Goal: Task Accomplishment & Management: Complete application form

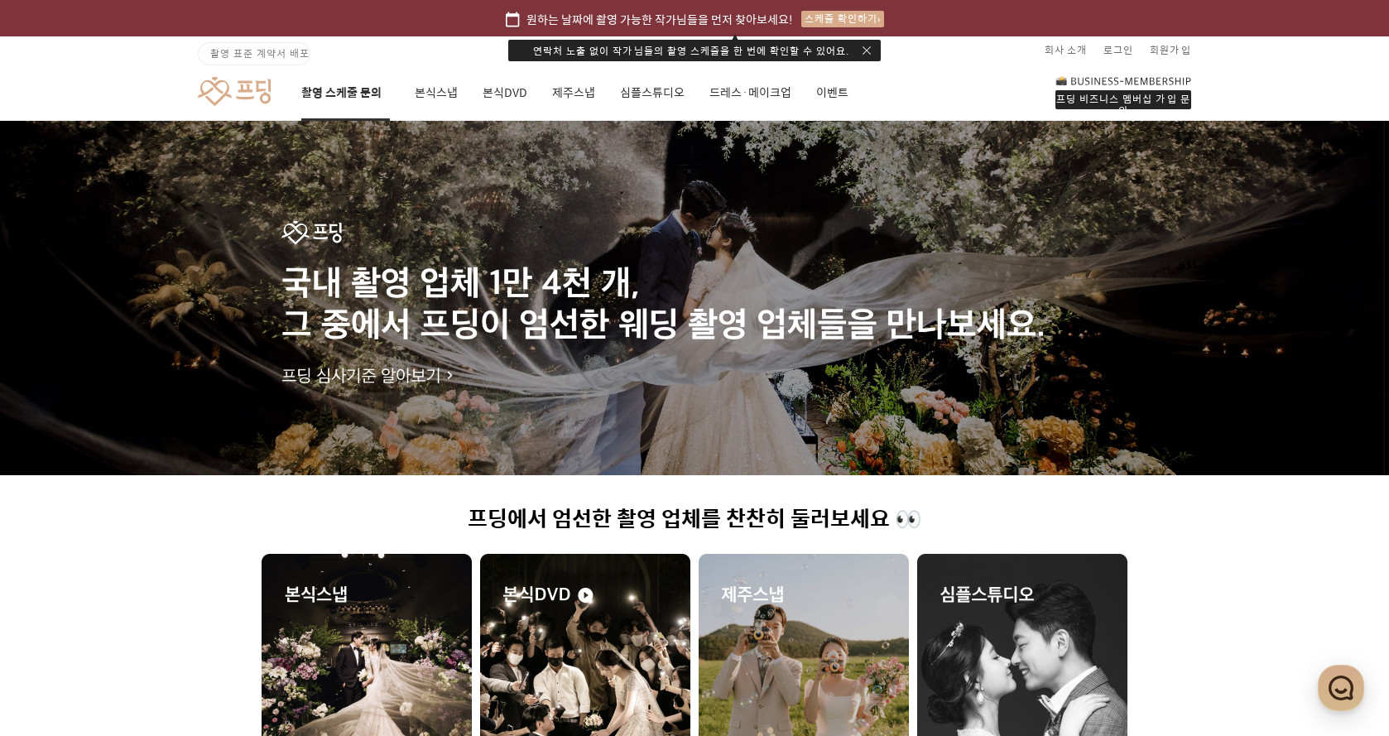
click at [328, 92] on link "촬영 스케줄 문의" at bounding box center [345, 93] width 89 height 56
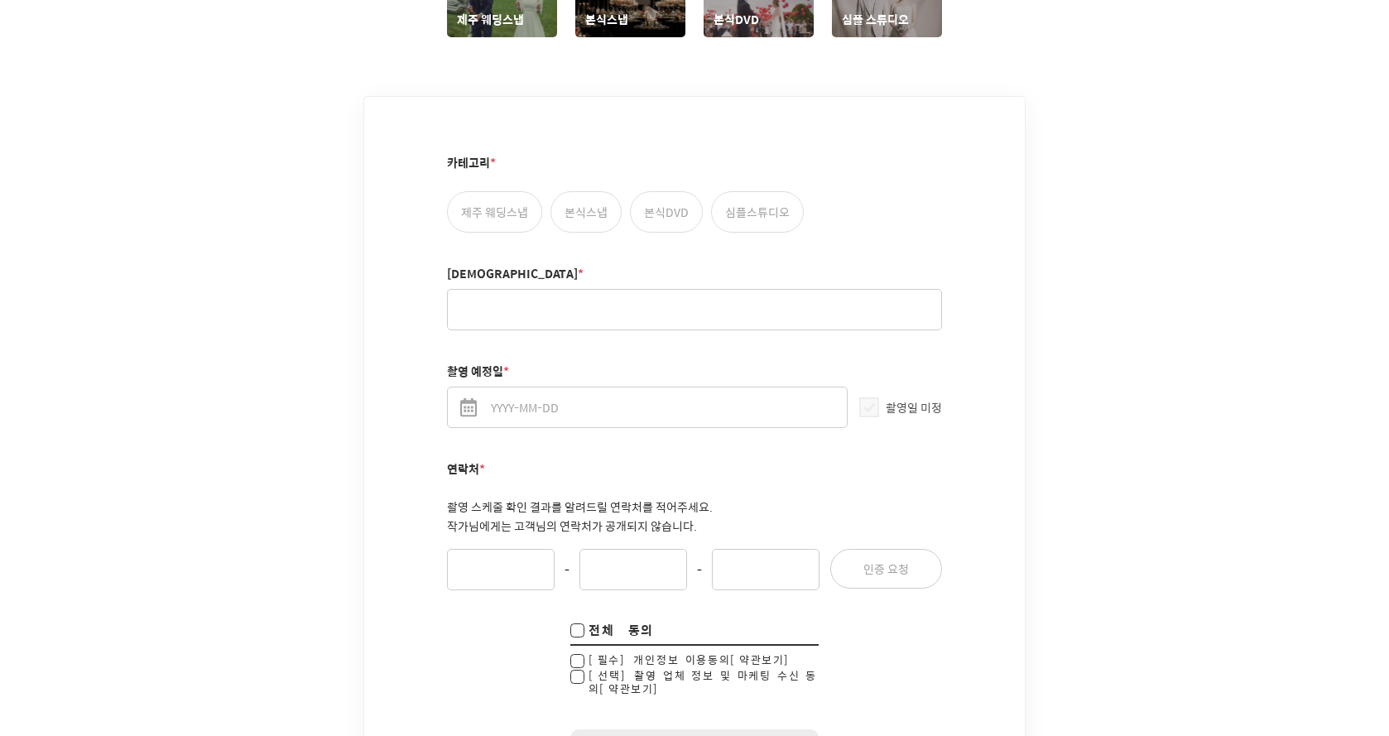
scroll to position [993, 0]
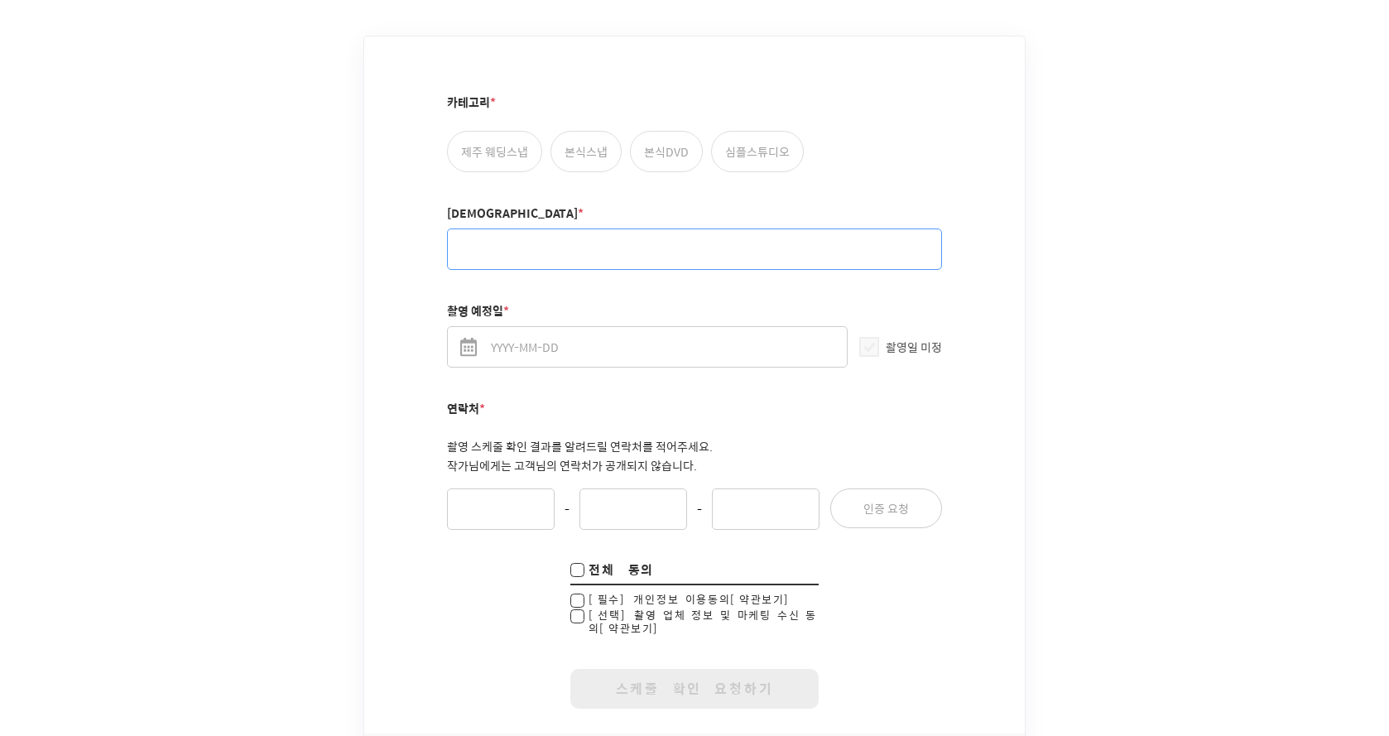
click at [564, 247] on input "[DEMOGRAPHIC_DATA] *" at bounding box center [694, 249] width 495 height 41
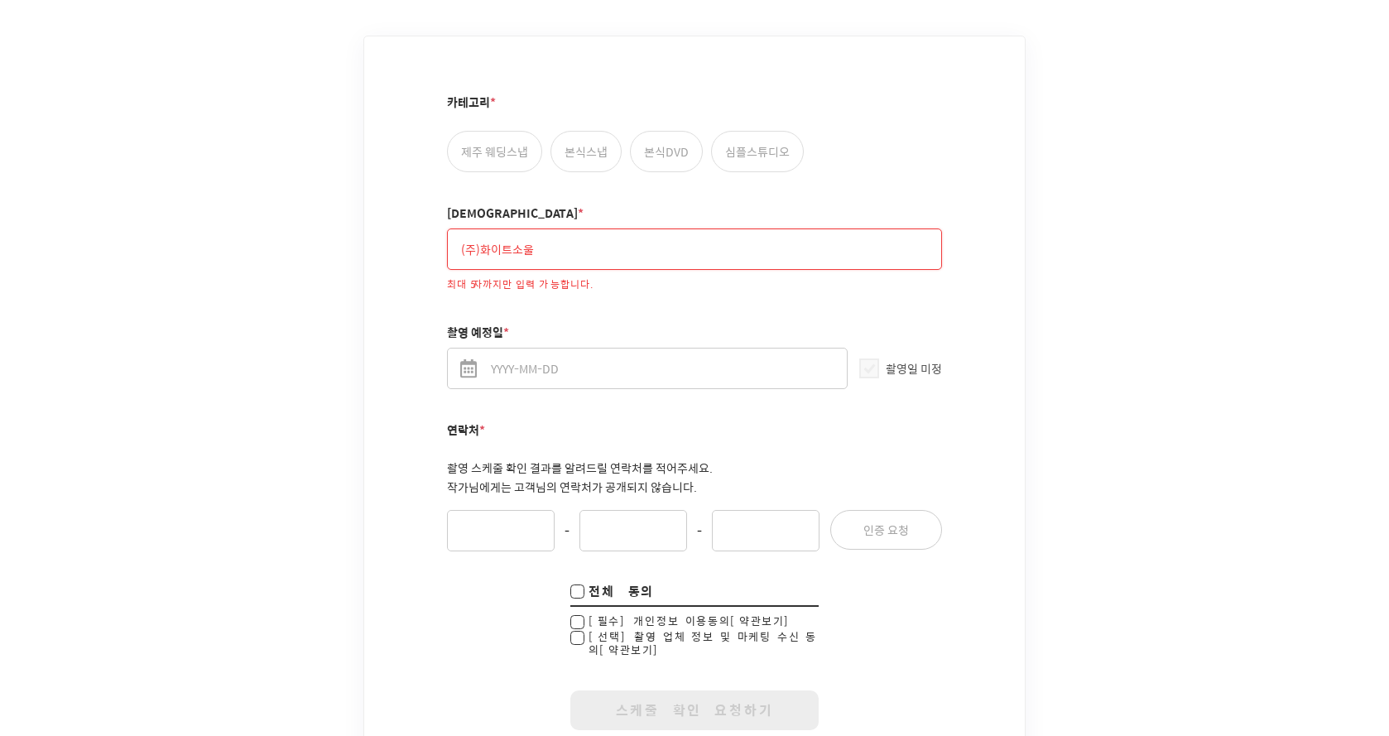
click at [609, 183] on fieldset "카테고리 * 제주 웨딩스냅 본식스냅 본식DVD 심플스튜디오 성함 * (주)화이트소울 최대 5자까지만 입력 가능합니다. 촬영 예정일 * 촬영일 …" at bounding box center [694, 408] width 495 height 694
drag, startPoint x: 480, startPoint y: 233, endPoint x: 381, endPoint y: 229, distance: 99.4
click at [381, 229] on div "카테고리 * 제주 웨딩스냅 본식스냅 본식DVD 심플스튜디오 성함 * (주)화이트소울 최대 5자까지만 입력 가능합니다. 촬영 예정일 * 촬영일 …" at bounding box center [694, 395] width 661 height 719
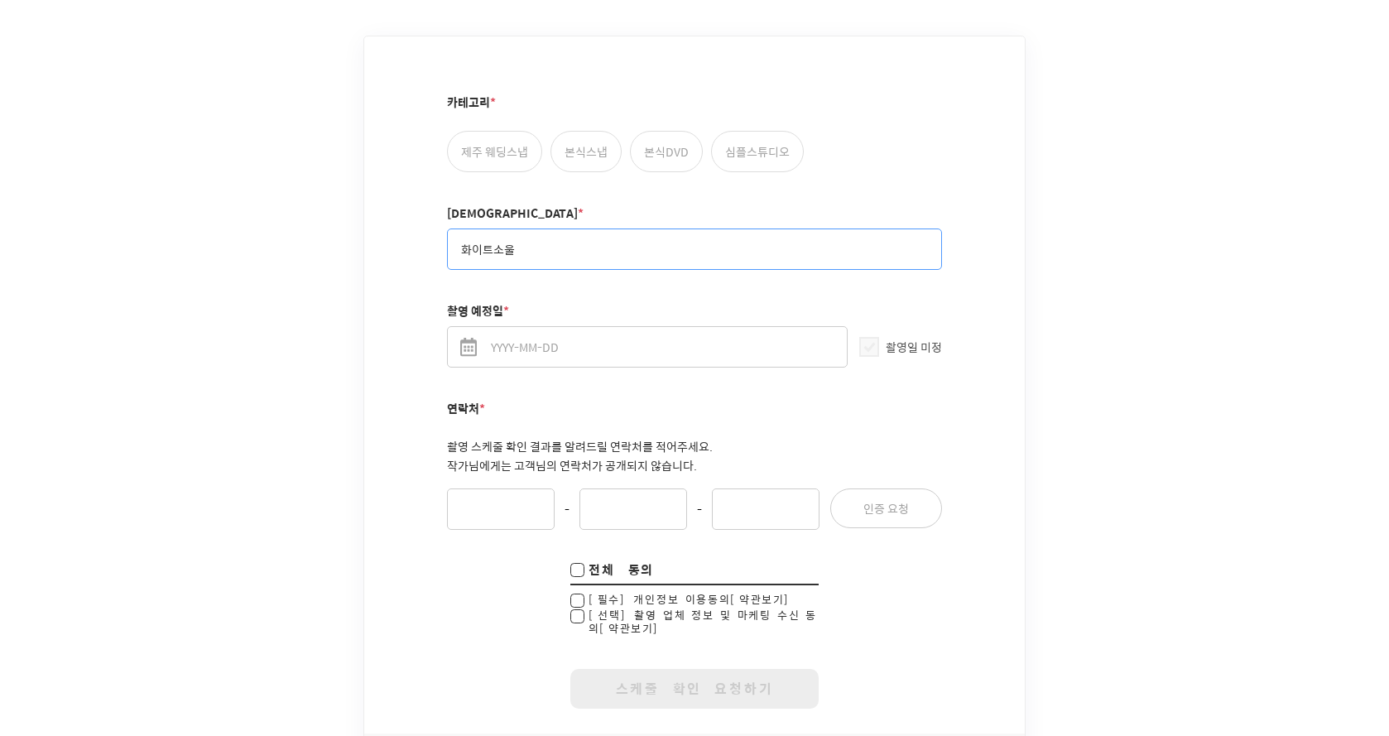
type input "화이트소울"
click at [657, 142] on label "본식DVD" at bounding box center [666, 151] width 73 height 41
click at [645, 142] on input "본식DVD" at bounding box center [639, 138] width 11 height 11
radio input "true"
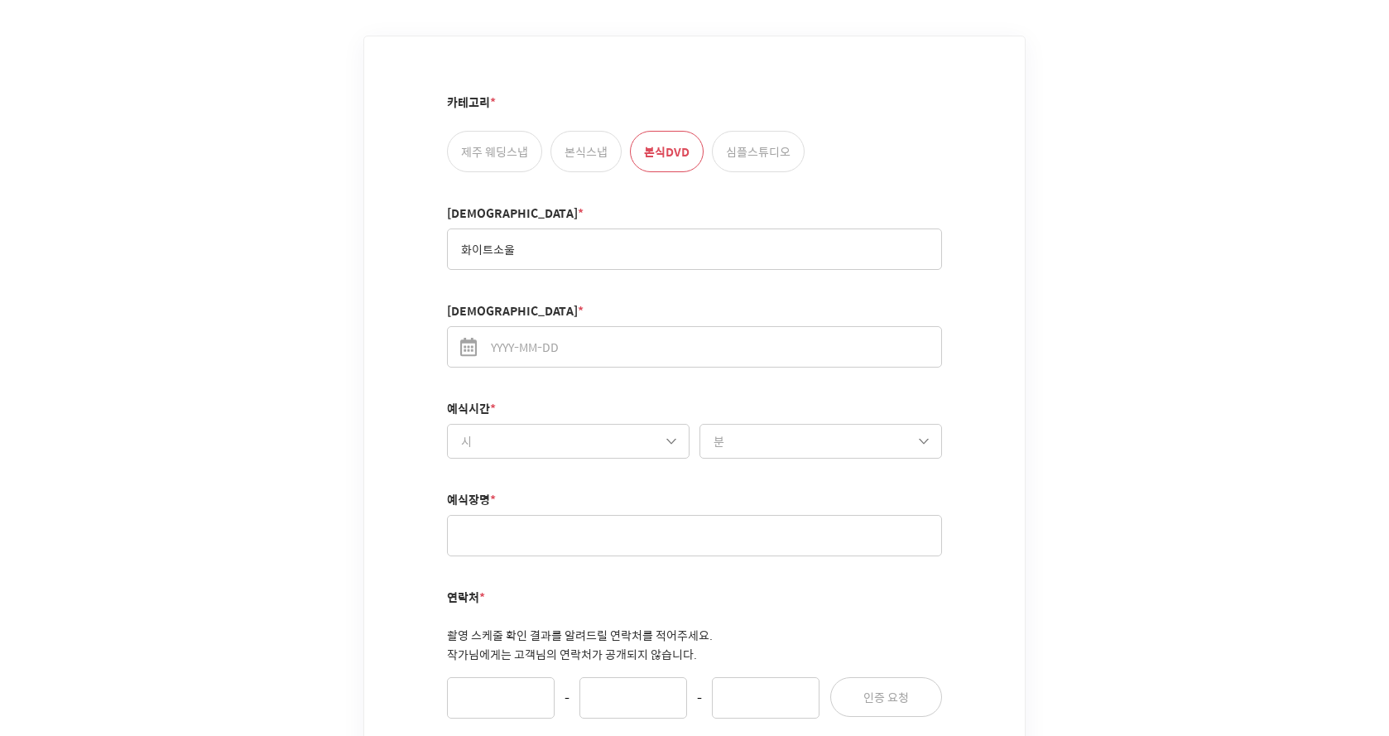
click at [651, 205] on div "성함 * 화이트소울" at bounding box center [694, 237] width 495 height 65
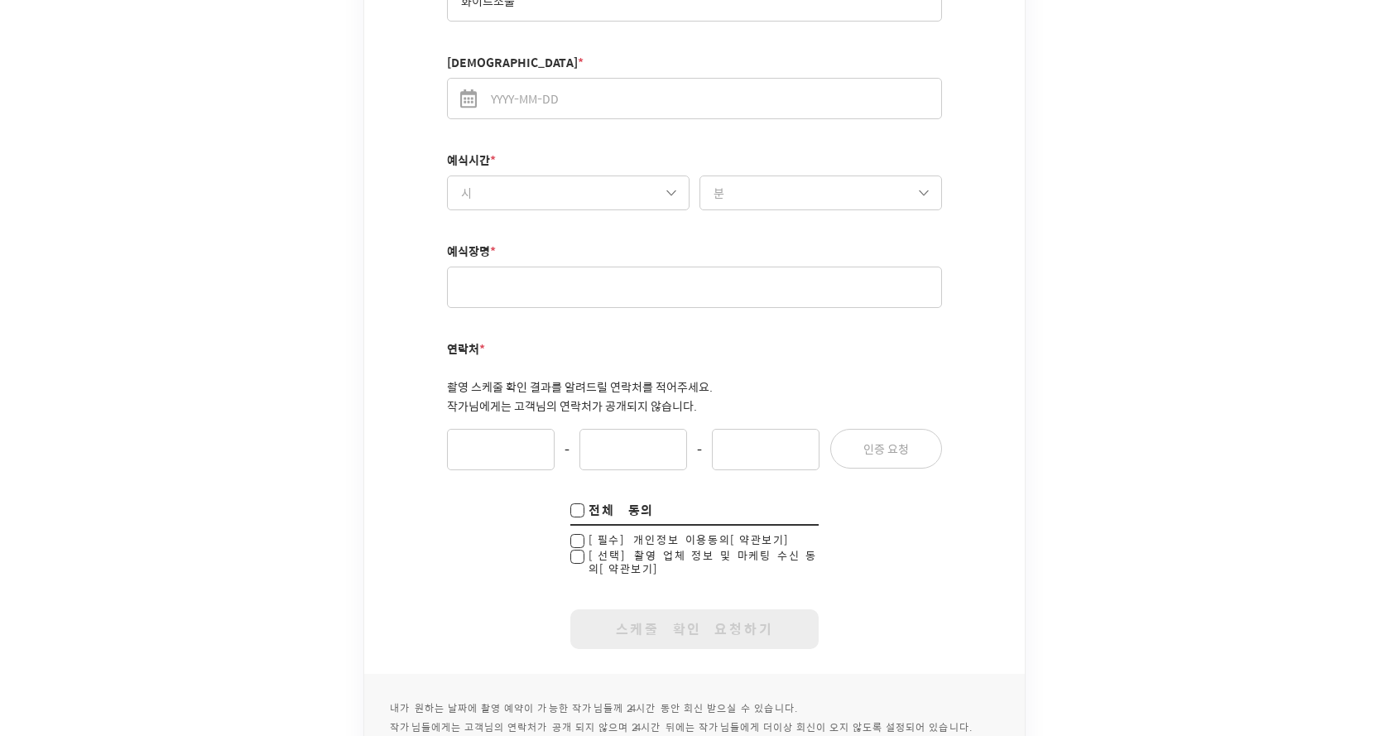
scroll to position [1159, 0]
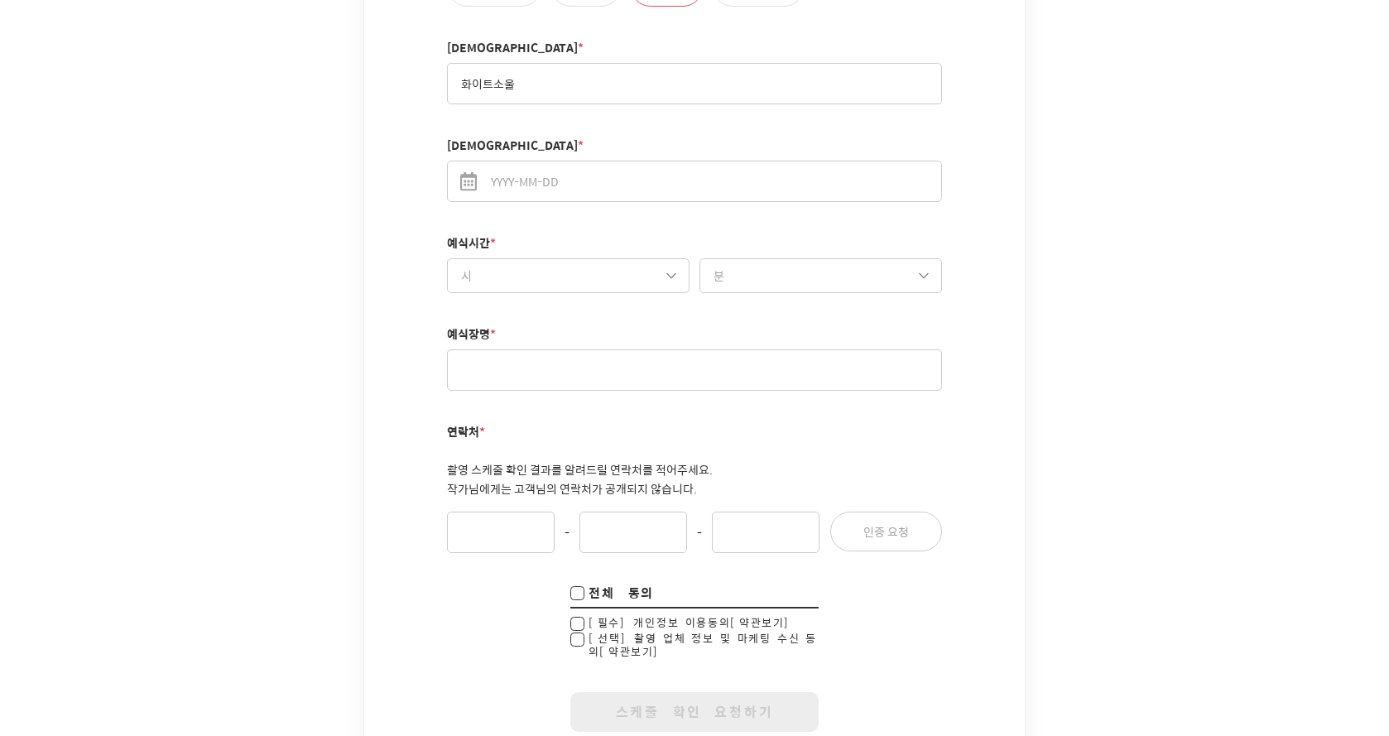
click at [577, 179] on input "[DEMOGRAPHIC_DATA]일 *" at bounding box center [694, 181] width 495 height 41
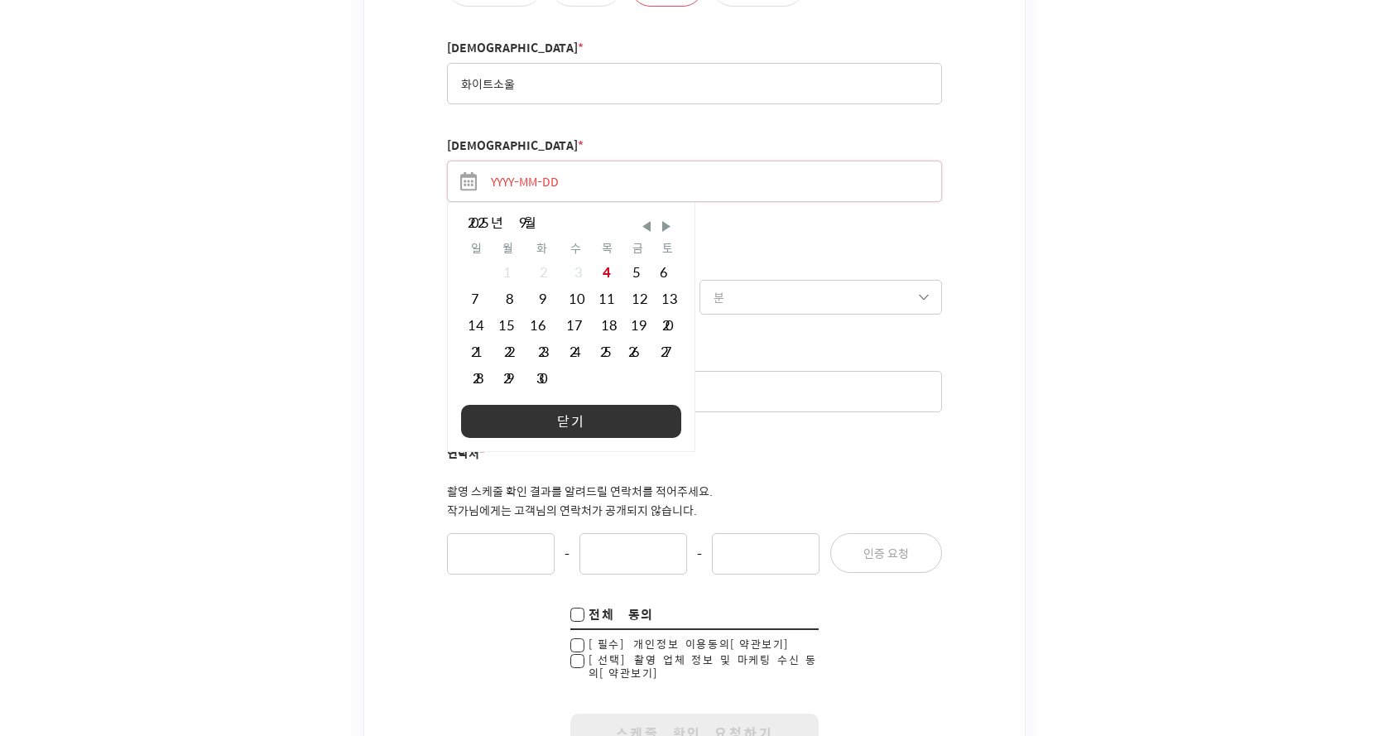
drag, startPoint x: 609, startPoint y: 145, endPoint x: 618, endPoint y: 137, distance: 11.7
click at [609, 161] on input "[DEMOGRAPHIC_DATA]일 *" at bounding box center [694, 181] width 495 height 41
drag, startPoint x: 621, startPoint y: 134, endPoint x: 674, endPoint y: 130, distance: 53.1
click at [623, 137] on div "예식일 * 2025년 9월 일 월 화 수 목 금 토 1 2 3 4 5 6 7 8 9 10 11 12 13 14 15 16 17 18 19 20…" at bounding box center [694, 180] width 495 height 86
click at [681, 137] on div "예식일 * 2025년 9월 일 월 화 수 목 금 토 1 2 3 4 5 6 7 8 9 10 11 12 13 14 15 16 17 18 19 20…" at bounding box center [694, 180] width 495 height 86
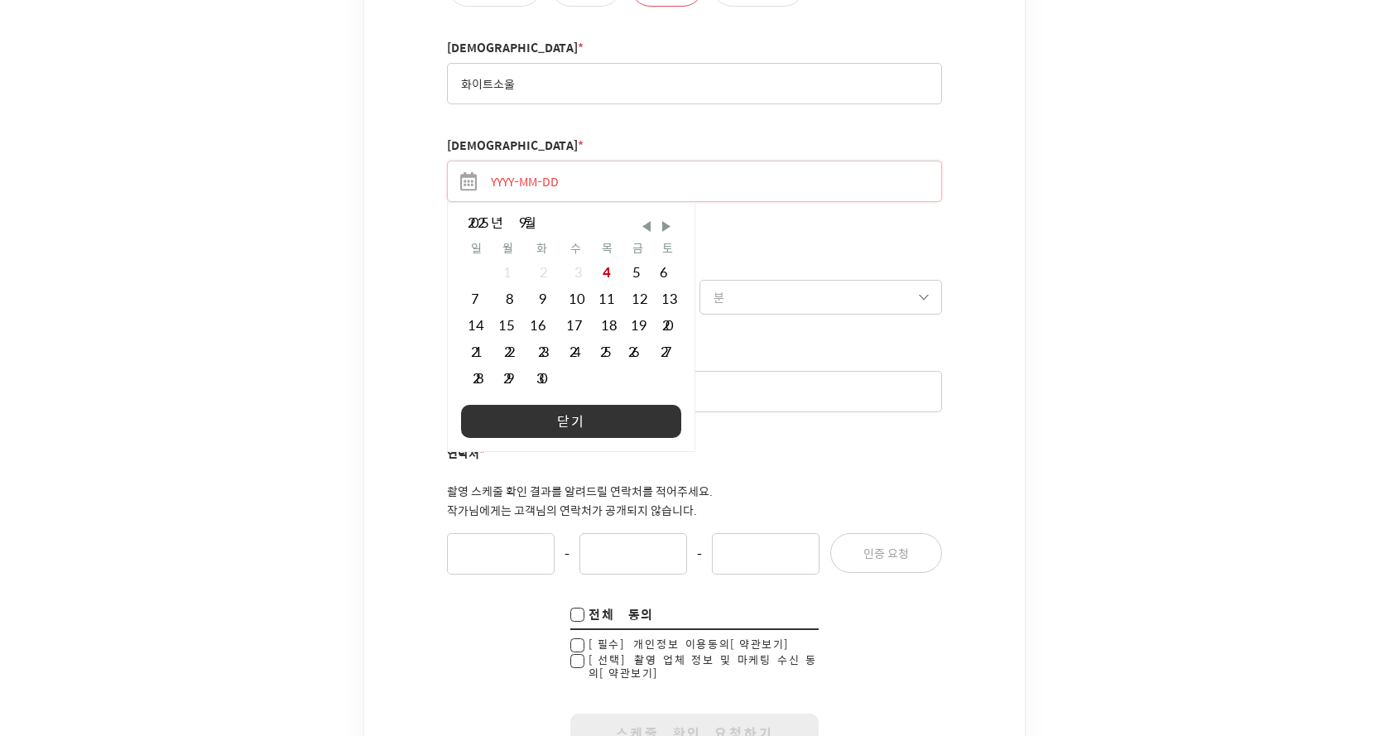
click at [712, 161] on input "[DEMOGRAPHIC_DATA]일 *" at bounding box center [694, 181] width 495 height 41
click at [745, 185] on div "예식일 * 2025년 9월 일 월 화 수 목 금 토 1 2 3 4 5 6 7 8 9 10 11 12 13 14 15 16 17 18 19 20…" at bounding box center [694, 180] width 495 height 86
click at [767, 257] on div "예식시간 * 시 10시 11시 12시 13시 14시 15시 16시 17시 18시 19시 20시 21시 시 분 00분 10분 20분 30분 40…" at bounding box center [694, 286] width 495 height 58
click at [544, 533] on input "연락처 *" at bounding box center [501, 553] width 108 height 41
click at [538, 533] on input "연락처 *" at bounding box center [501, 553] width 108 height 41
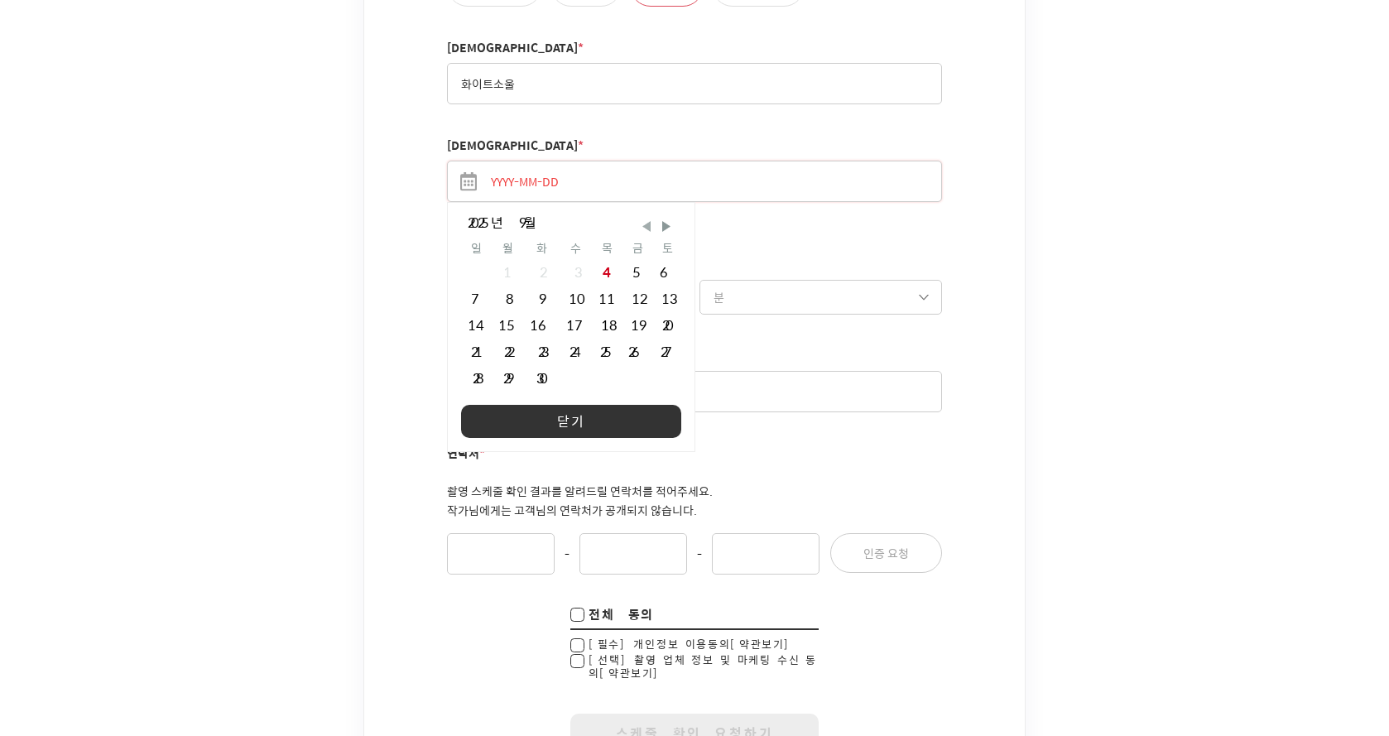
click at [638, 218] on span "Previous Month" at bounding box center [646, 226] width 17 height 17
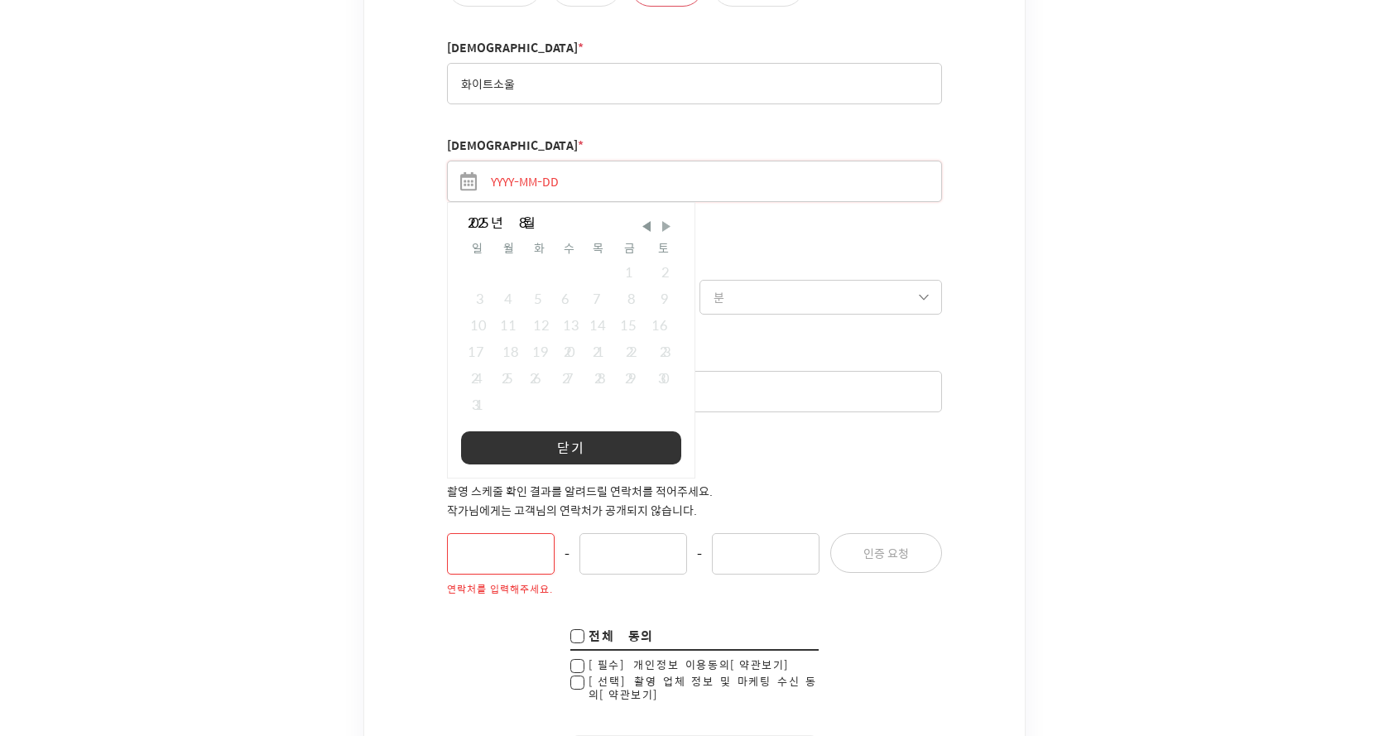
click at [658, 218] on span "Next Month" at bounding box center [666, 226] width 17 height 17
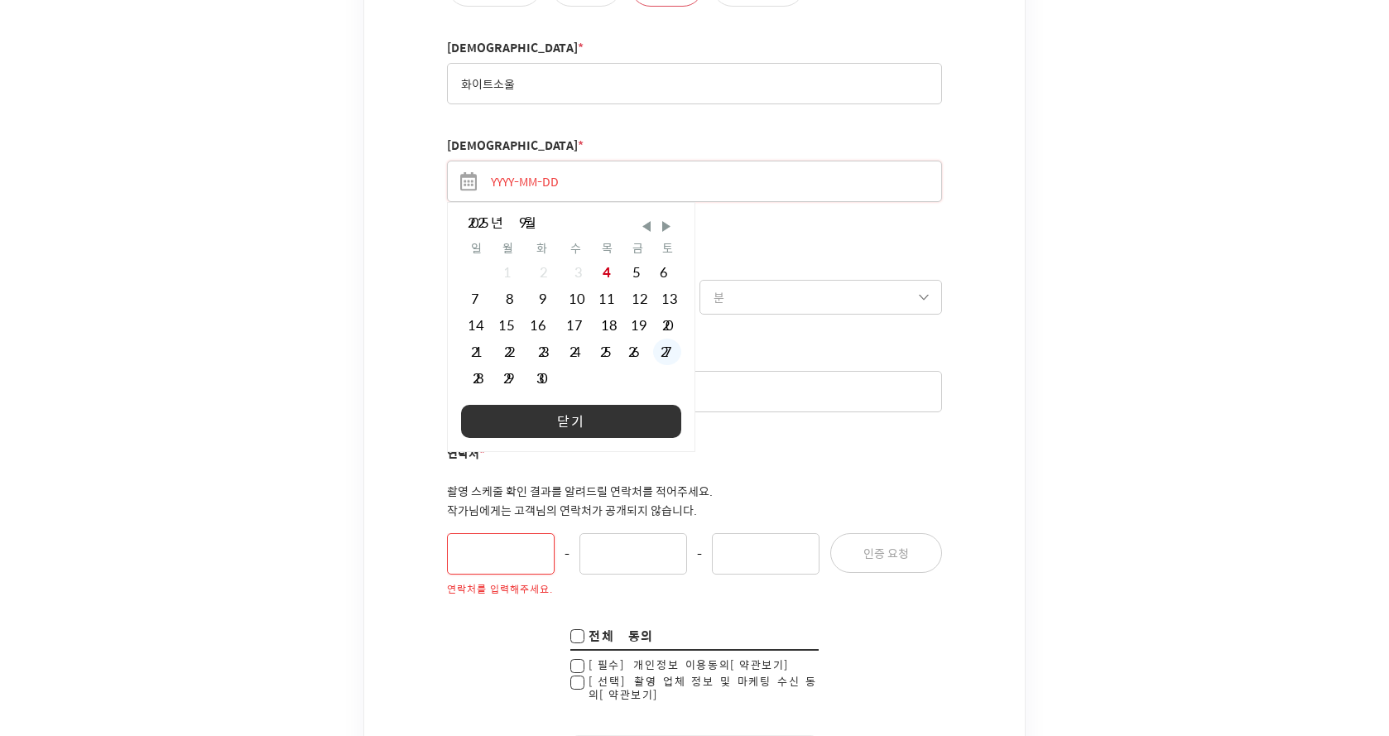
click at [653, 339] on div "27" at bounding box center [667, 352] width 28 height 26
type input "[DATE]"
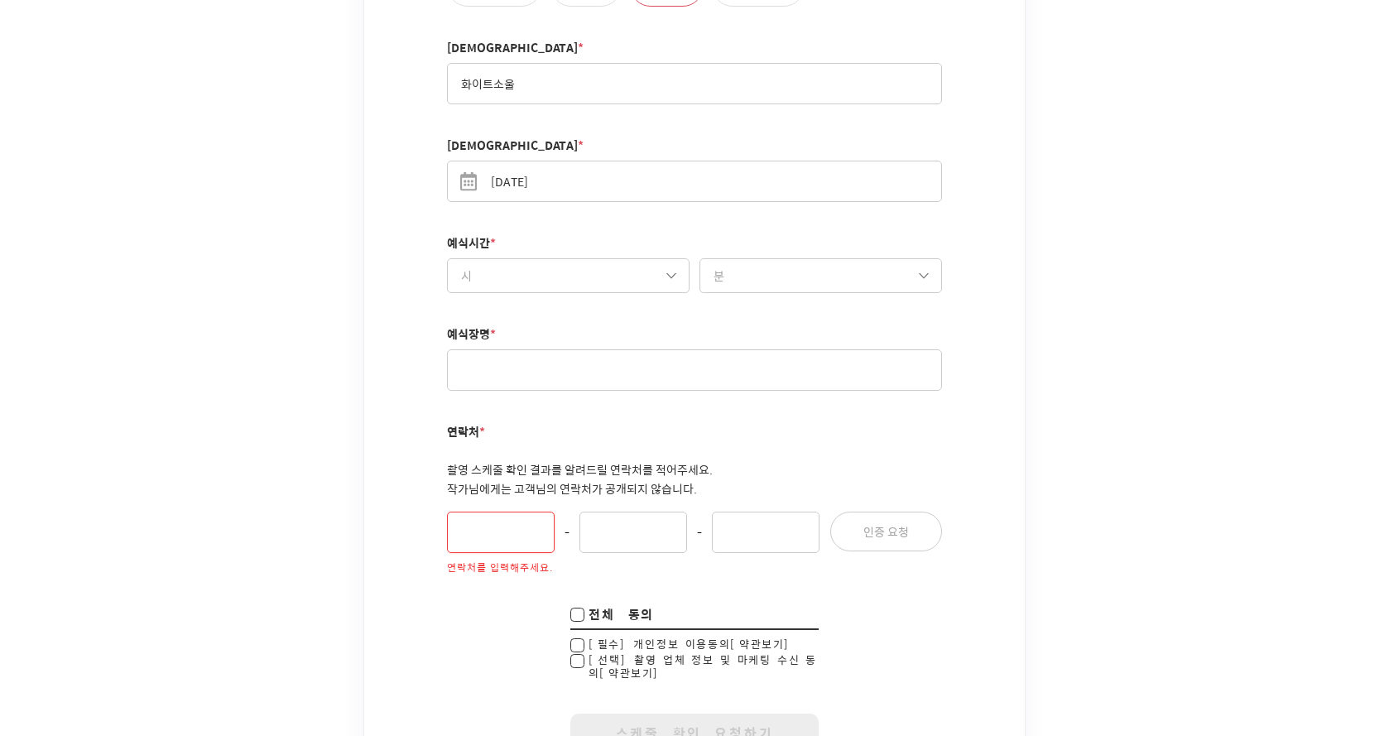
click at [634, 263] on select "시 10시 11시 12시 13시 14시 15시 16시 17시 18시 19시 20시 21시" at bounding box center [568, 275] width 243 height 35
click at [635, 262] on select "시 10시 11시 12시 13시 14시 15시 16시 17시 18시 19시 20시 21시" at bounding box center [568, 275] width 243 height 35
select select "12"
click at [447, 258] on select "시 10시 11시 12시 13시 14시 15시 16시 17시 18시 19시 20시 21시" at bounding box center [568, 275] width 243 height 35
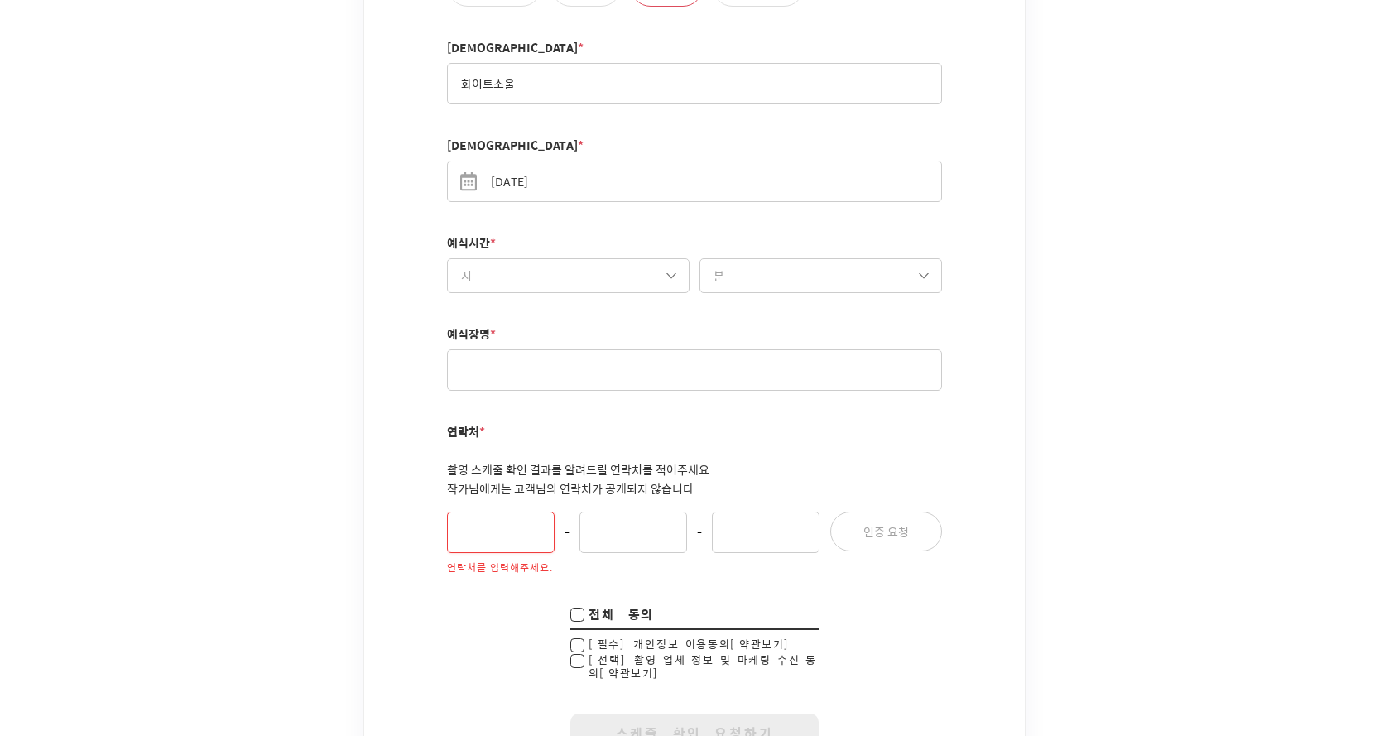
select select "00"
click at [583, 349] on input "text" at bounding box center [694, 369] width 495 height 41
click at [631, 349] on input "text" at bounding box center [694, 369] width 495 height 41
click at [665, 349] on input "text" at bounding box center [694, 369] width 495 height 41
type input "강남"
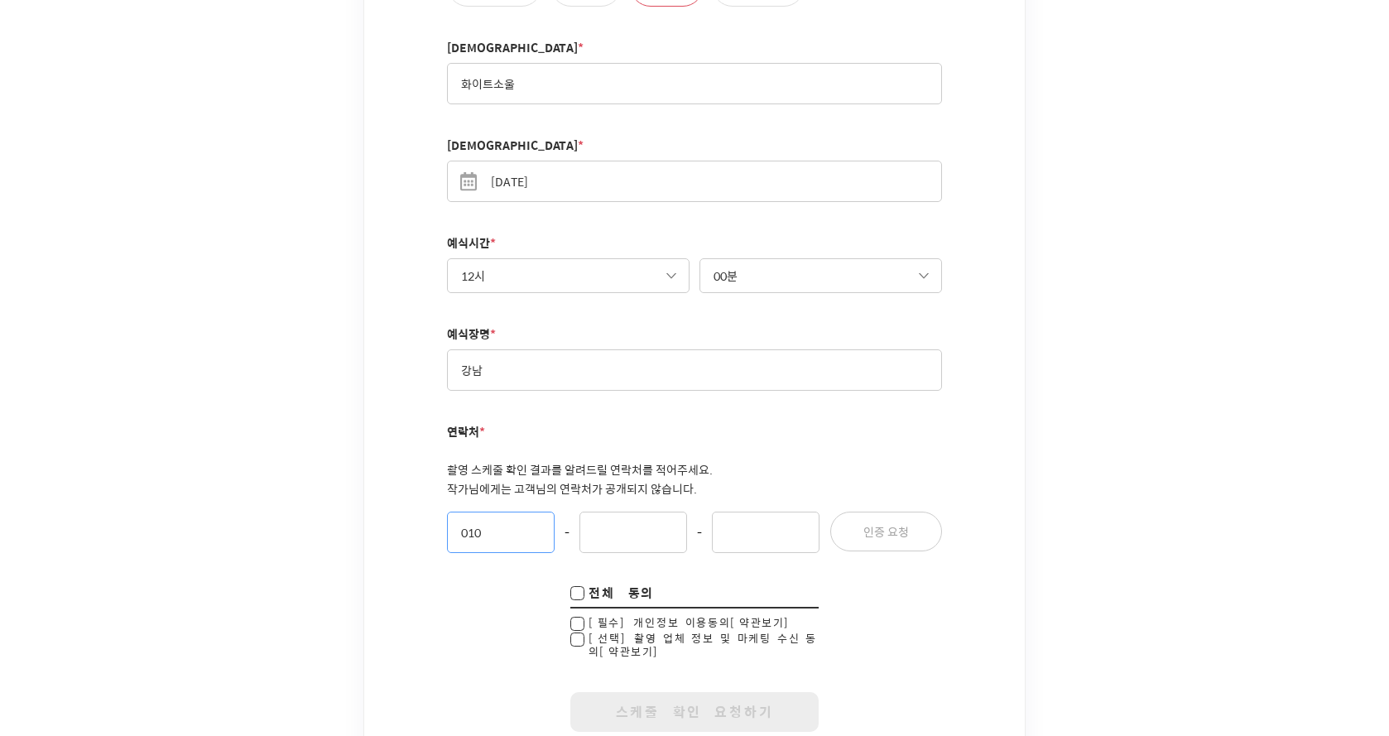
type input "010"
type input "2212"
type input "7133"
click at [660, 349] on input "강남" at bounding box center [694, 369] width 495 height 41
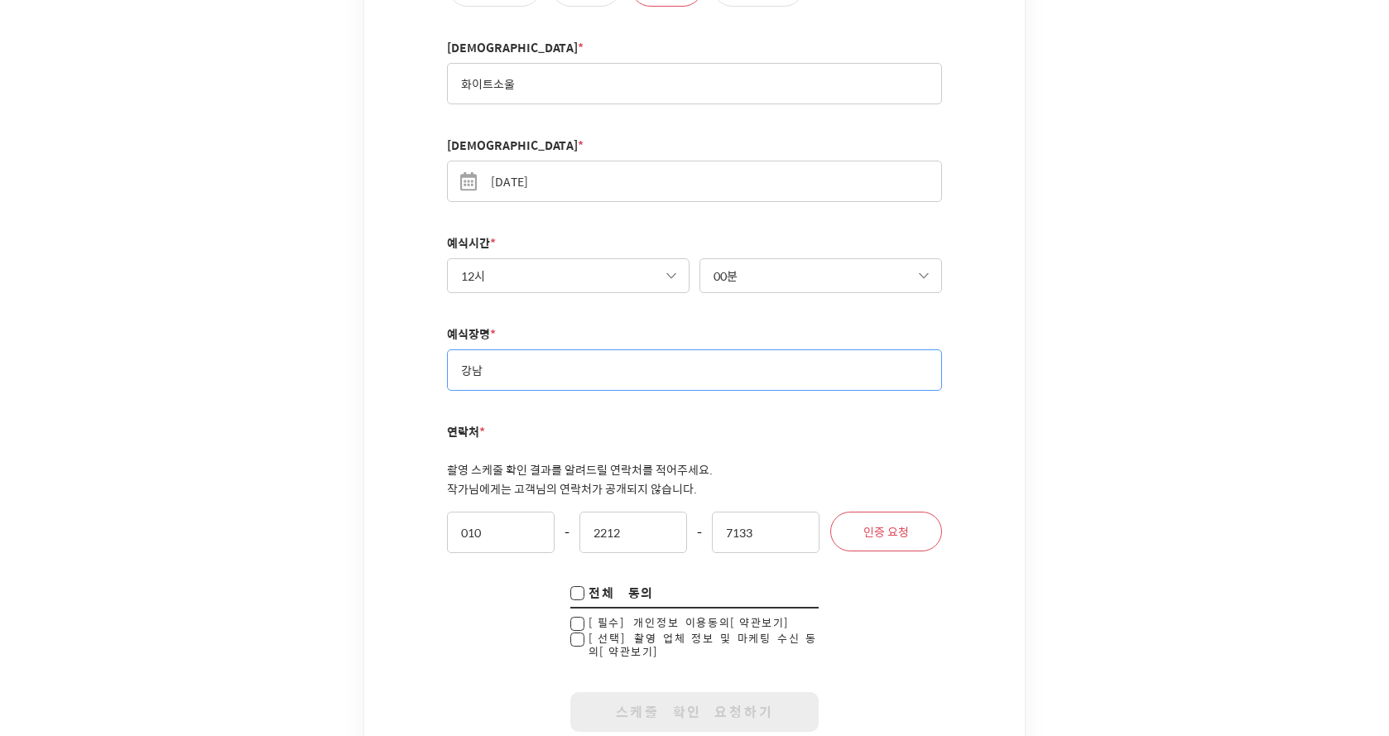
click at [660, 349] on input "강남" at bounding box center [694, 369] width 495 height 41
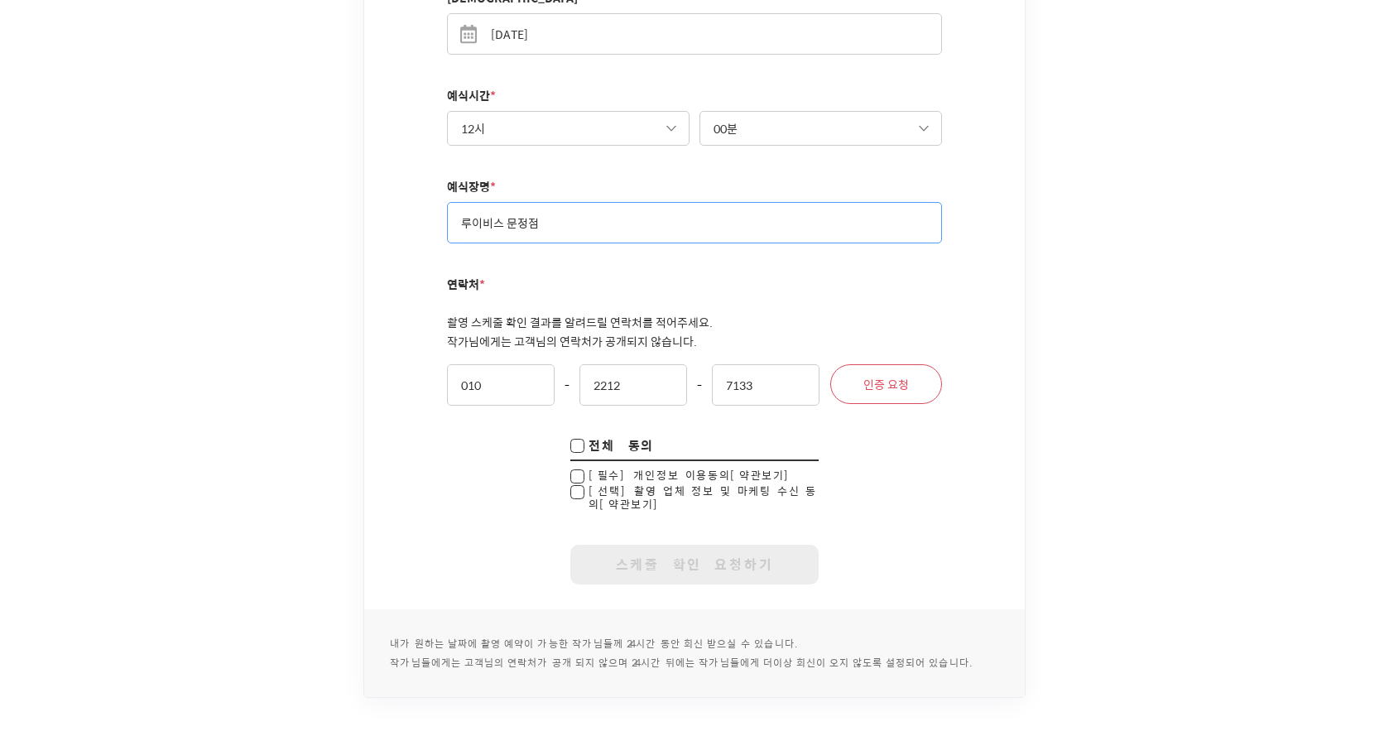
scroll to position [1490, 0]
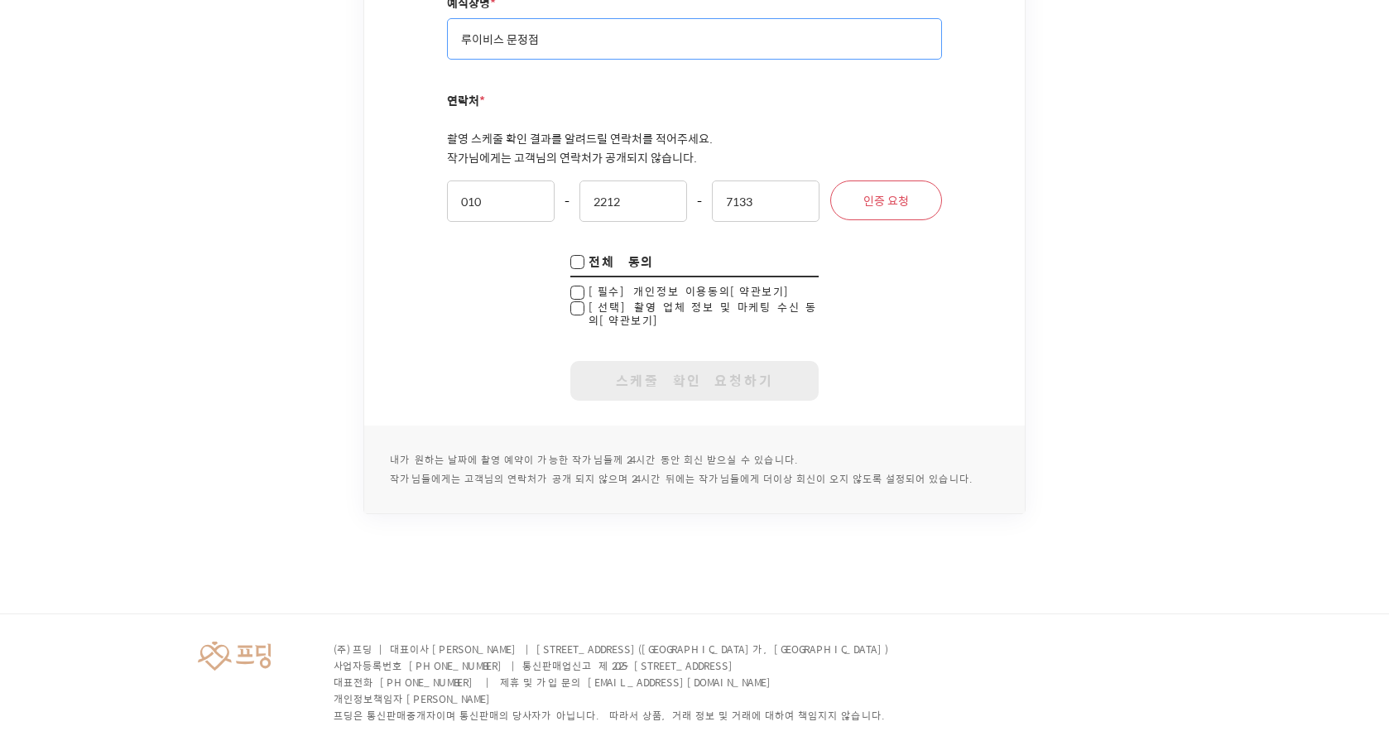
type input "루이비스 문정점"
click at [628, 252] on span "전체 동의" at bounding box center [621, 261] width 65 height 19
click at [590, 252] on span "전체 동의" at bounding box center [621, 261] width 65 height 19
click at [574, 255] on input "checkbox" at bounding box center [577, 263] width 14 height 17
checkbox input "true"
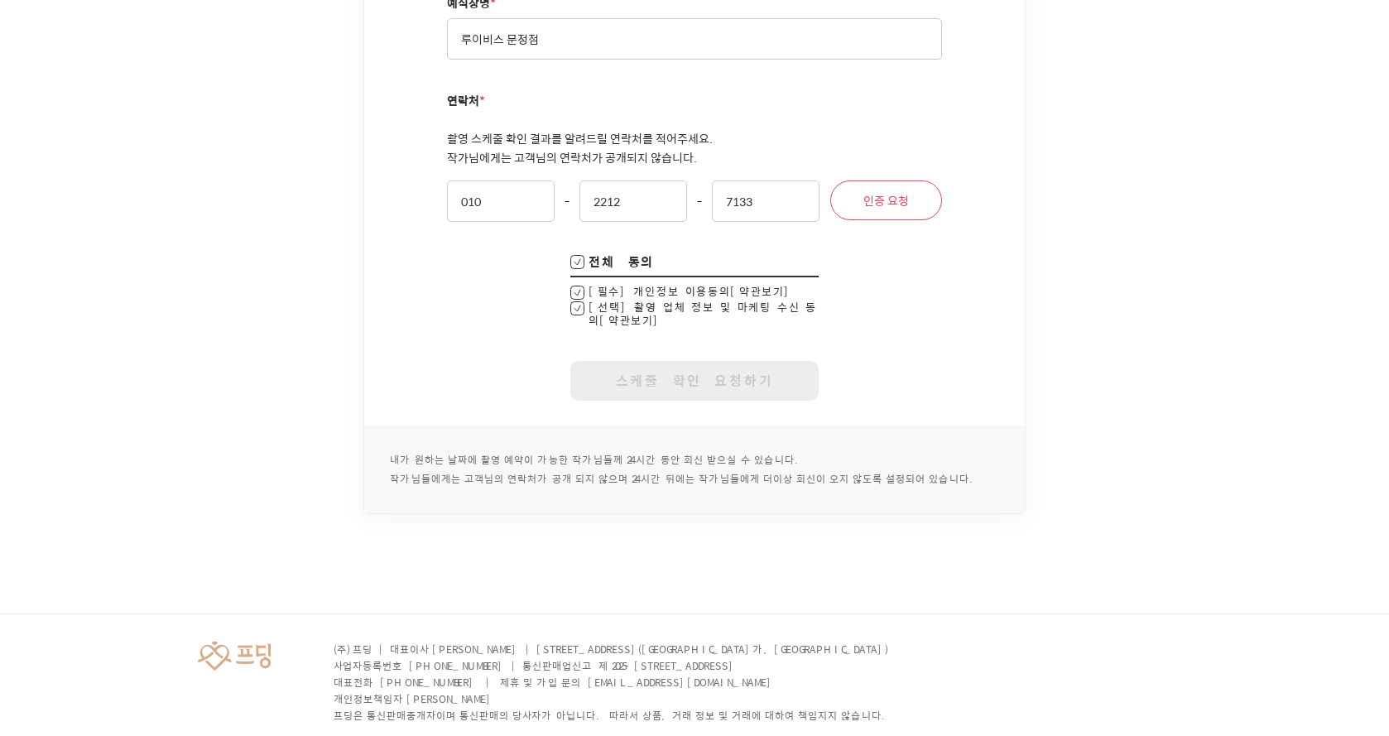
checkbox input "true"
click at [580, 255] on input "checkbox" at bounding box center [577, 263] width 14 height 17
checkbox input "false"
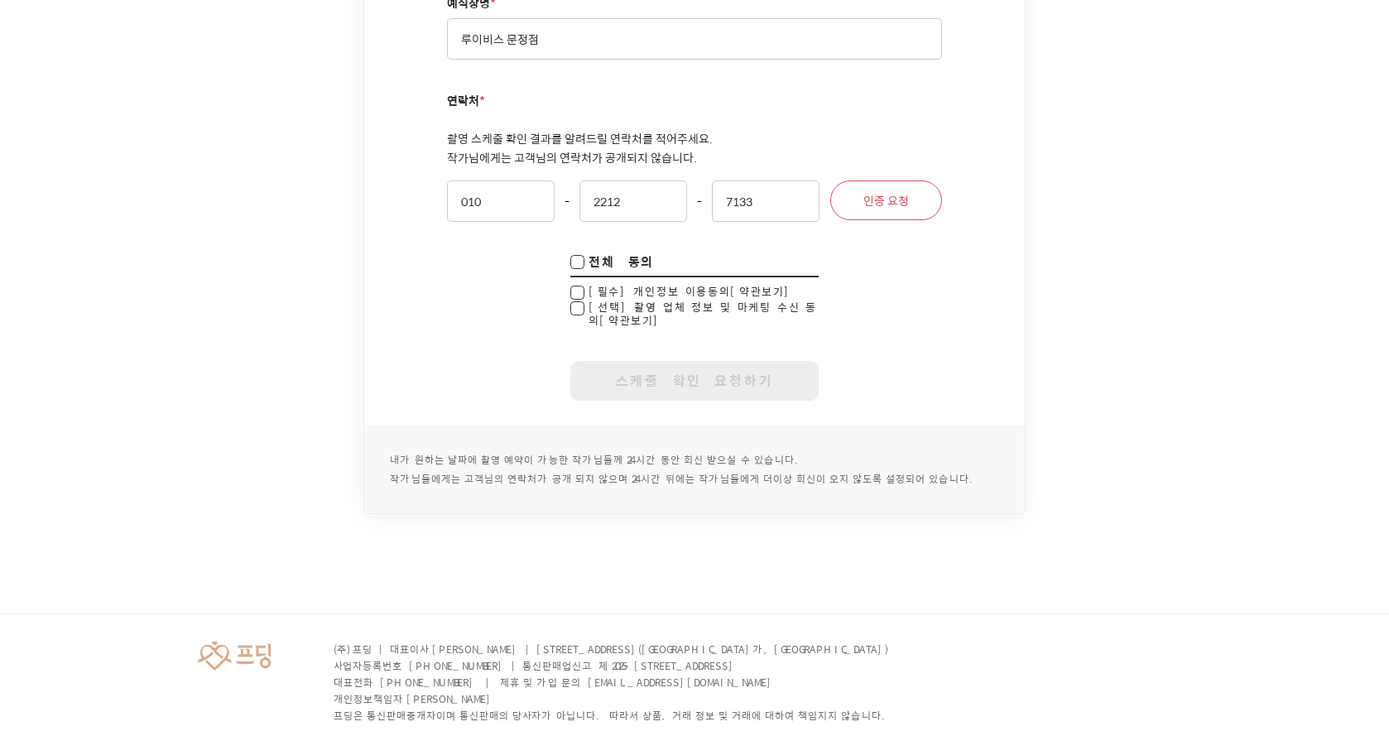
checkbox input "false"
click at [580, 255] on input "checkbox" at bounding box center [577, 263] width 14 height 17
checkbox input "true"
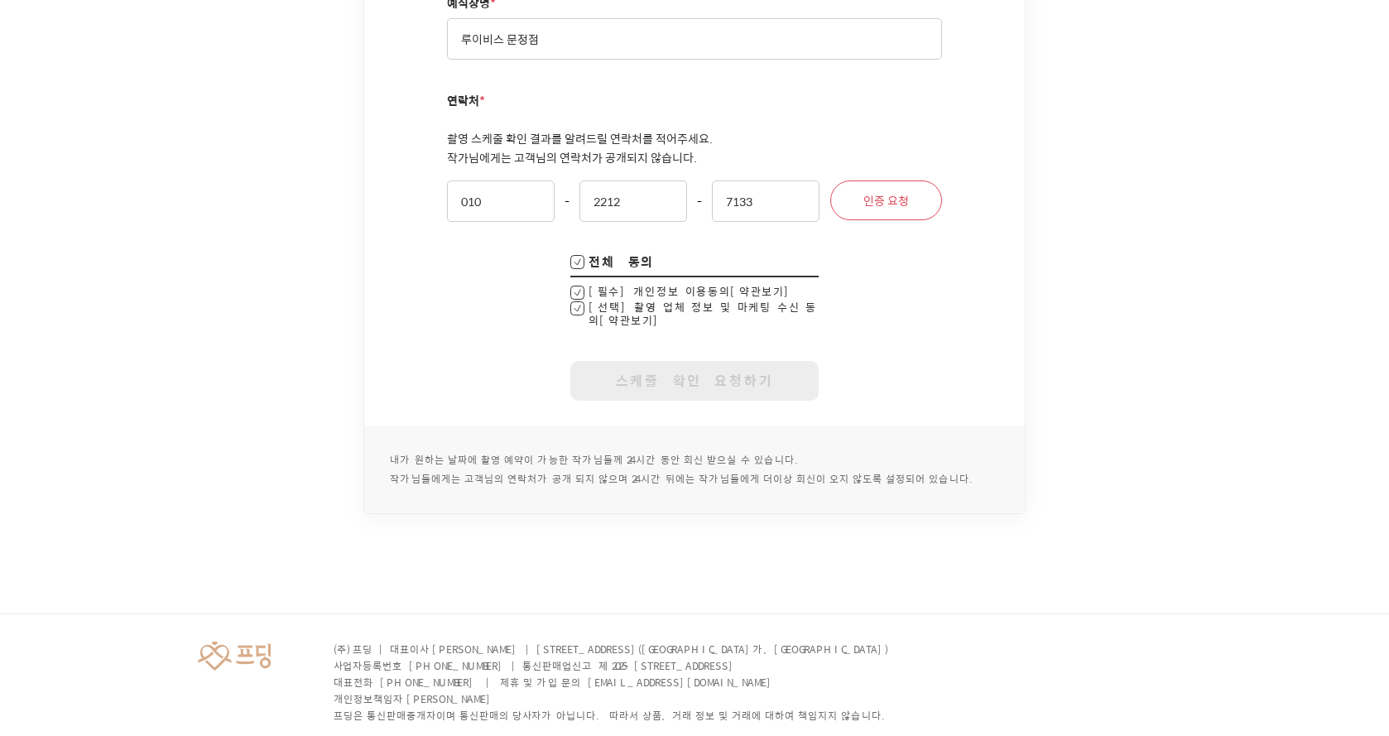
click at [863, 180] on button "인증 요청" at bounding box center [886, 200] width 112 height 40
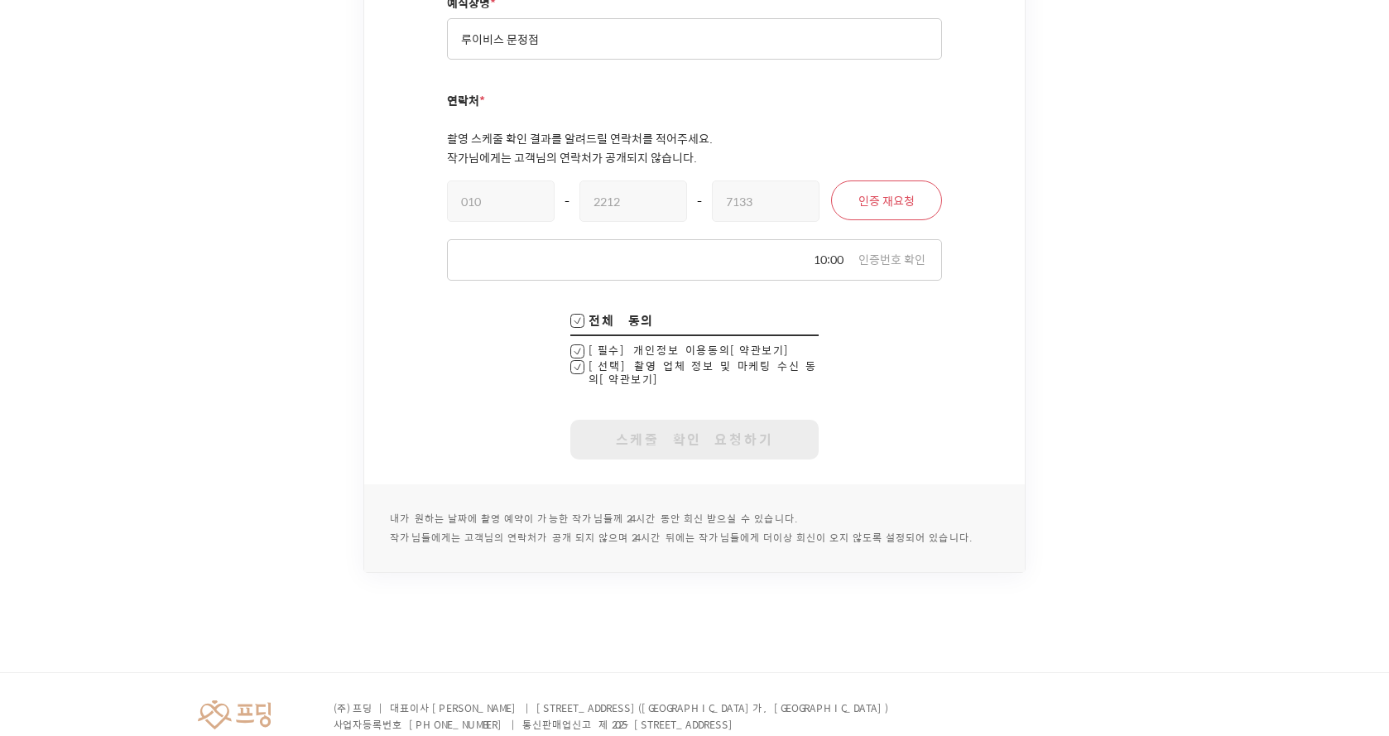
drag, startPoint x: 762, startPoint y: 254, endPoint x: 772, endPoint y: 243, distance: 15.3
click at [763, 252] on fieldset "카테고리 * 제주 웨딩스냅 본식스냅 본식DVD 심플스튜디오 성함 * 화이트소울 예식일 * [DATE] 예식시간 * 시 10시 11시 12시 1…" at bounding box center [694, 25] width 495 height 920
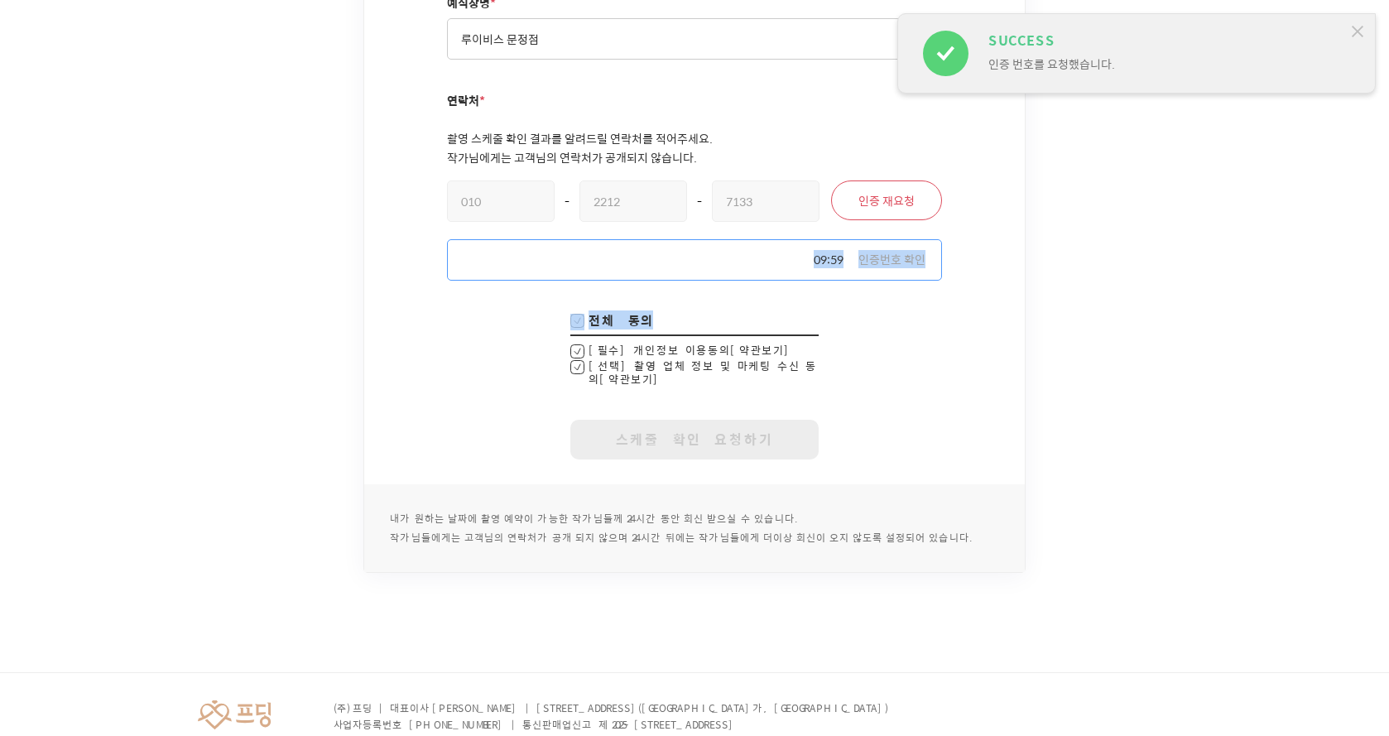
click at [772, 243] on input "text" at bounding box center [694, 259] width 495 height 41
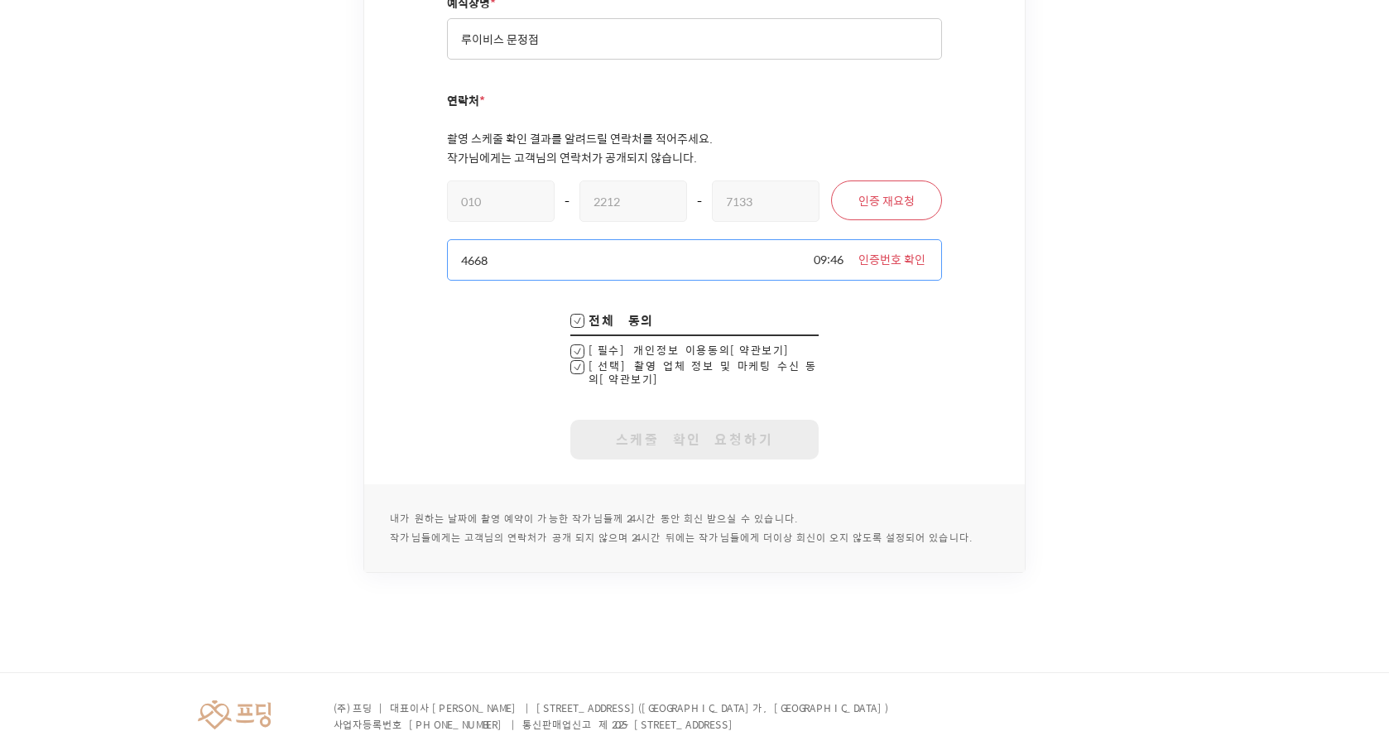
type input "4668"
click at [862, 252] on button "인증번호 확인" at bounding box center [892, 260] width 67 height 17
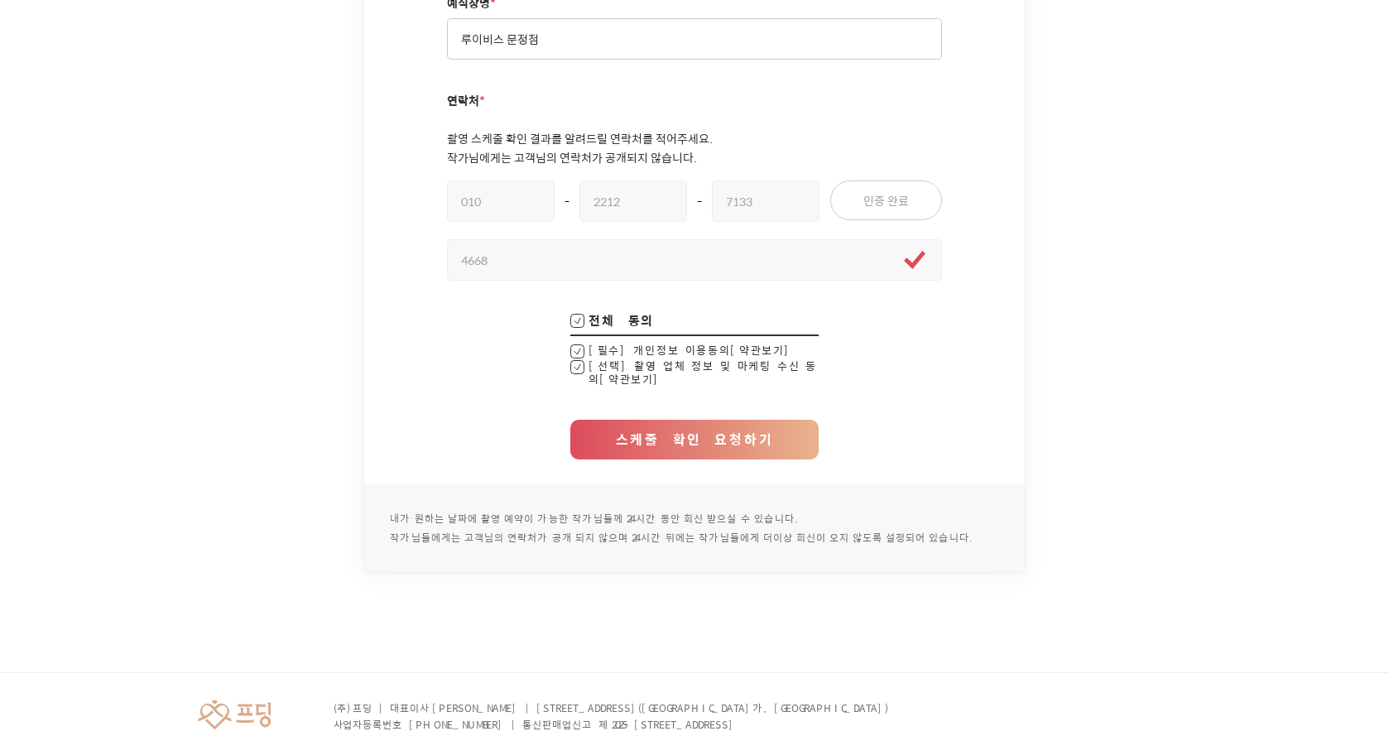
click at [743, 420] on button "스케줄 확인 요청하기" at bounding box center [694, 440] width 248 height 40
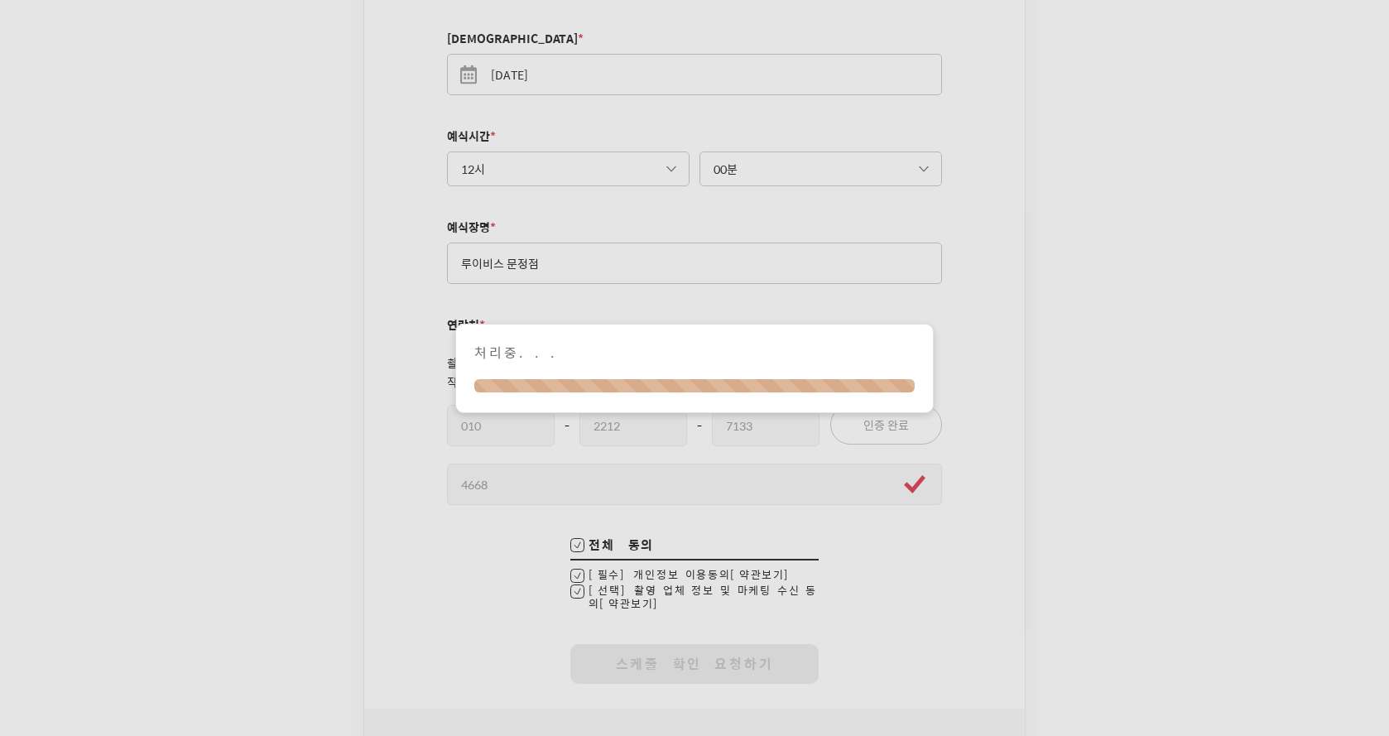
scroll to position [911, 0]
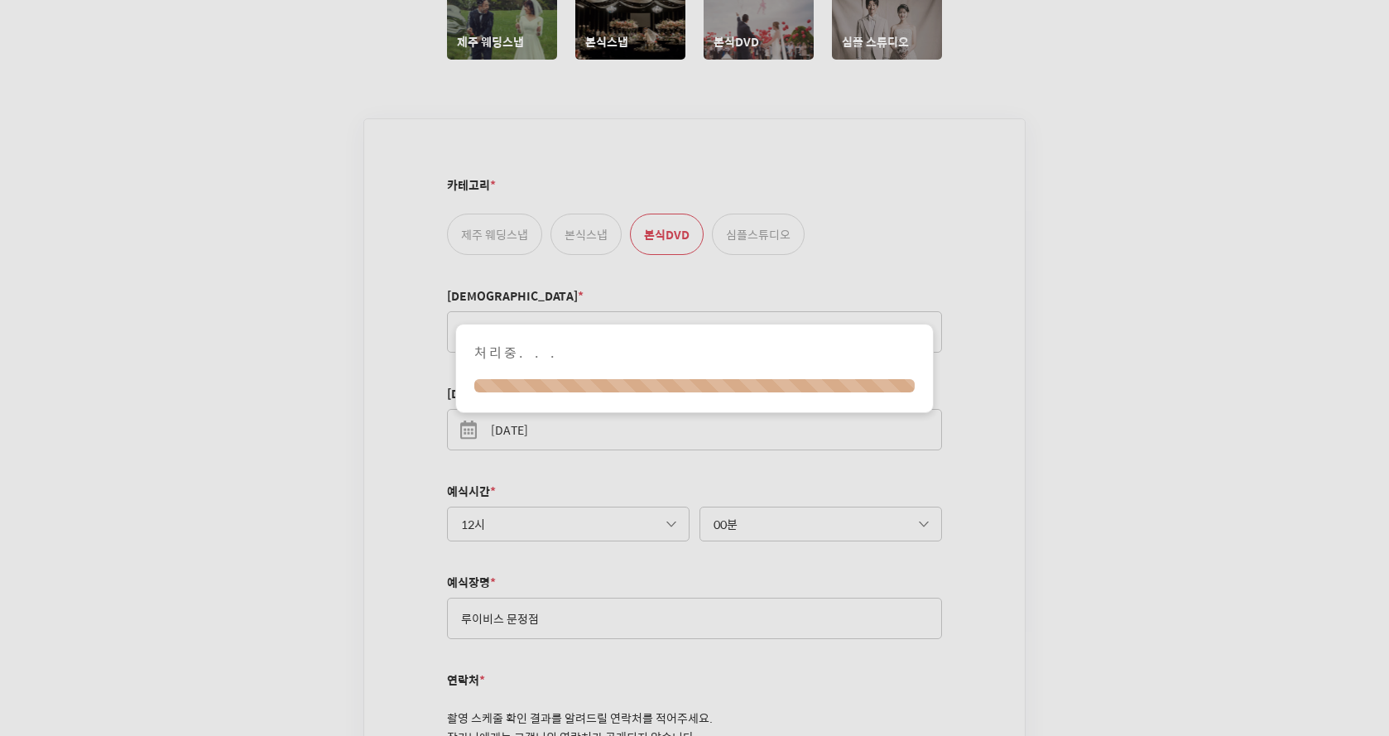
checkbox input "true"
